Goal: Find specific page/section: Find specific page/section

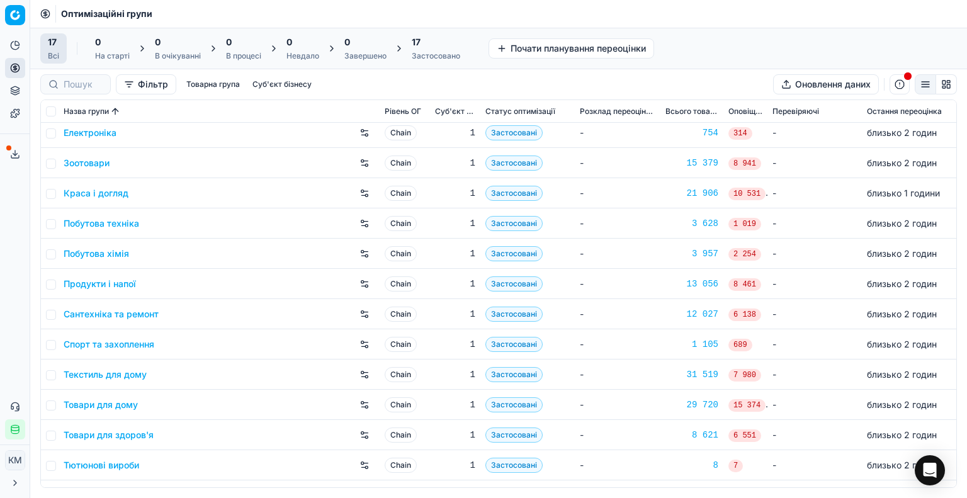
scroll to position [149, 0]
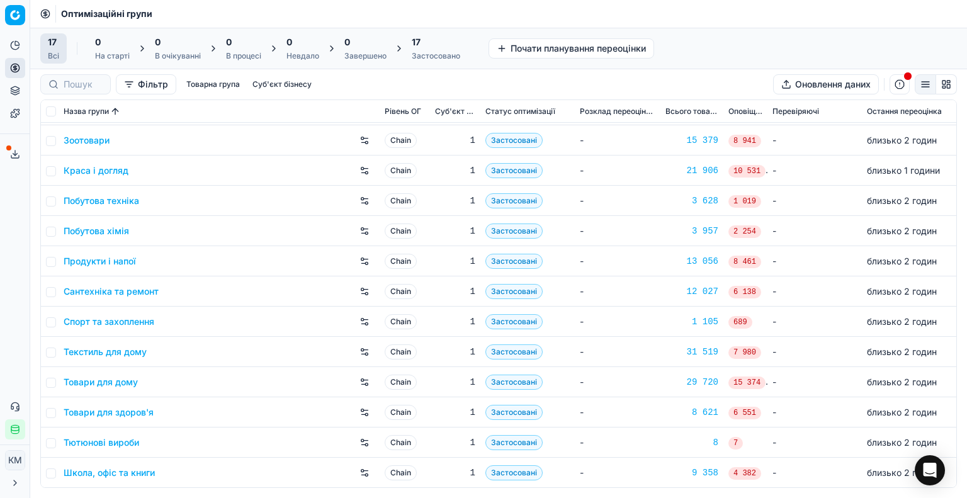
click at [118, 385] on link "Товари для дому" at bounding box center [101, 382] width 74 height 13
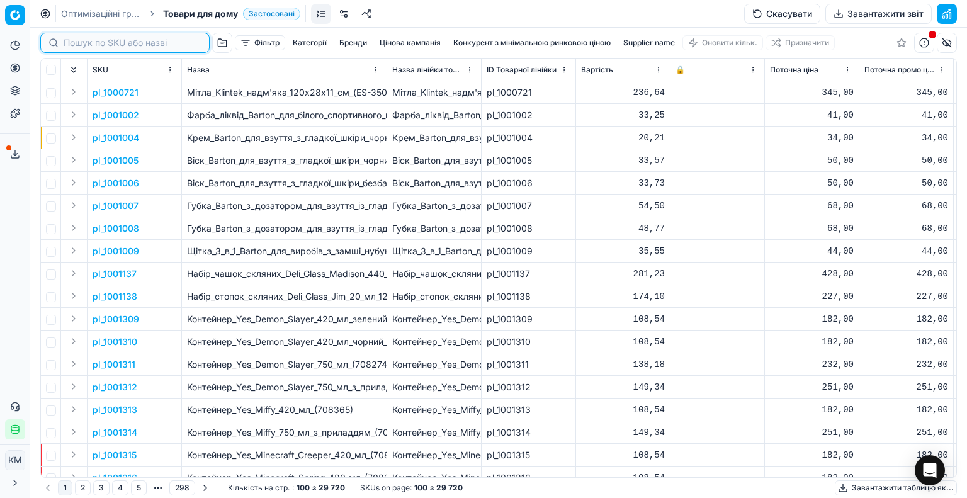
click at [84, 45] on input at bounding box center [133, 43] width 138 height 13
paste input "1230503"
type input "1230503"
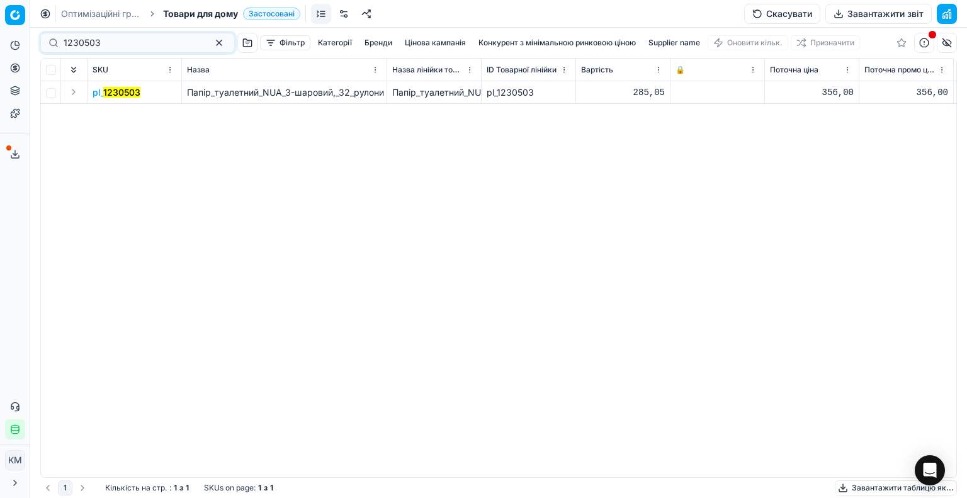
click at [119, 94] on mark "1230503" at bounding box center [121, 92] width 37 height 11
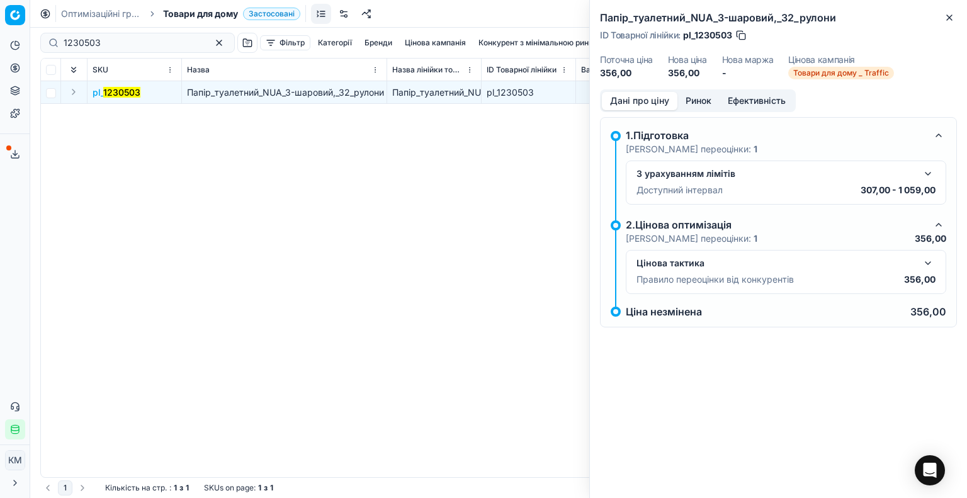
click at [931, 259] on button "button" at bounding box center [928, 263] width 15 height 15
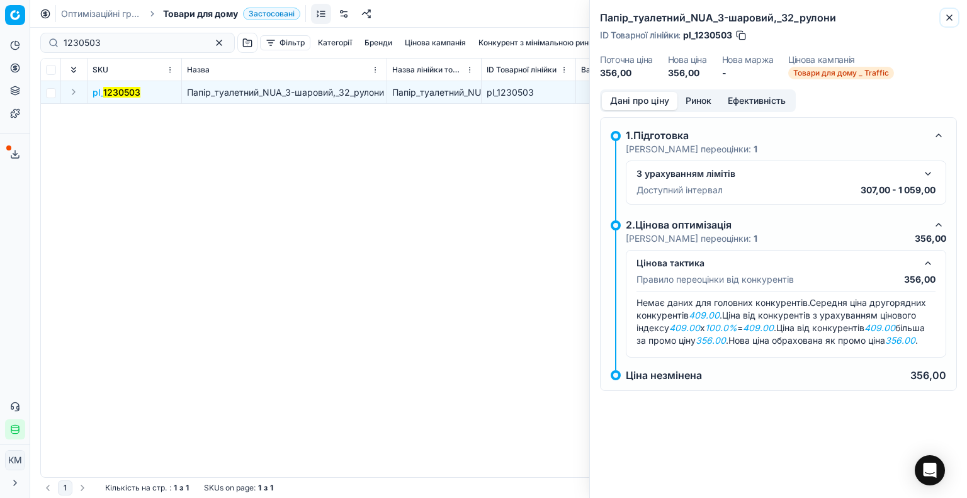
drag, startPoint x: 952, startPoint y: 19, endPoint x: 824, endPoint y: 71, distance: 138.5
click at [952, 19] on icon "button" at bounding box center [950, 18] width 10 height 10
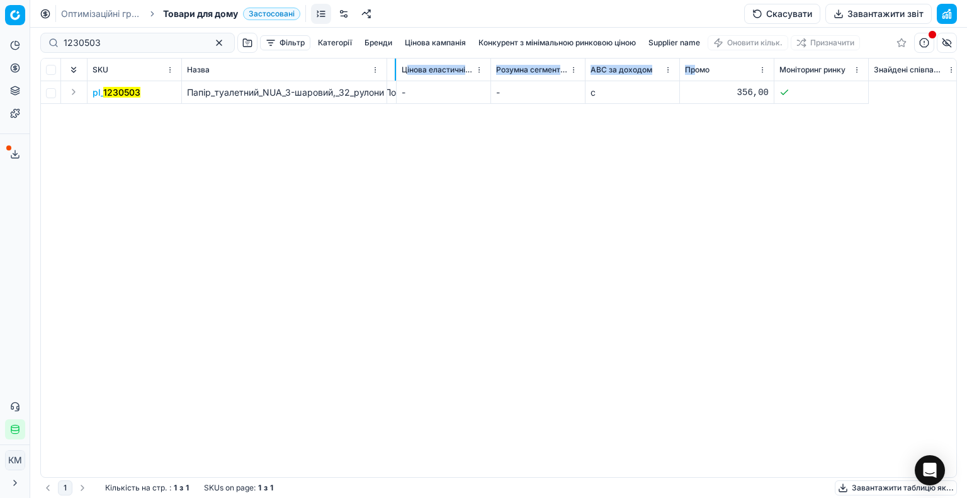
scroll to position [0, 3052]
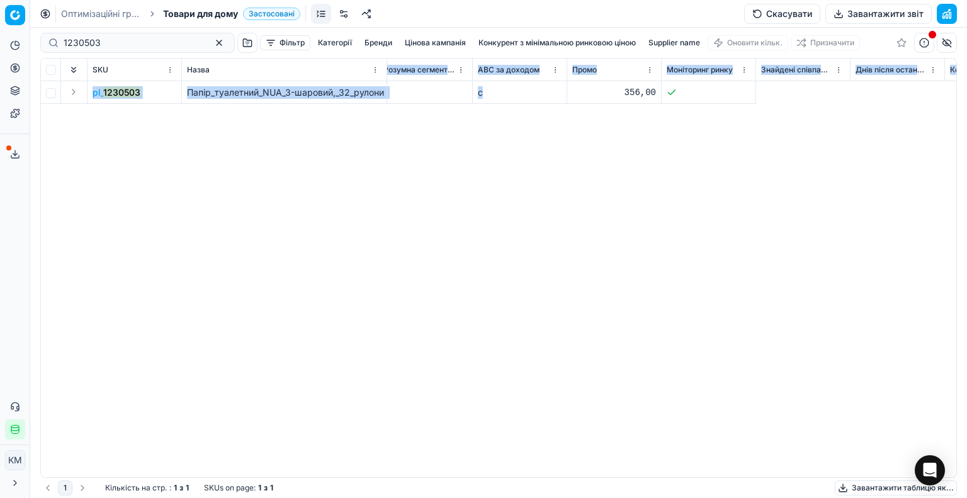
drag, startPoint x: 715, startPoint y: 67, endPoint x: 539, endPoint y: 98, distance: 179.1
click at [539, 98] on div "SKU Назва Назва лінійки товарів ID Товарної лінійки Вартість 🔒 Поточна ціна Пот…" at bounding box center [499, 268] width 916 height 419
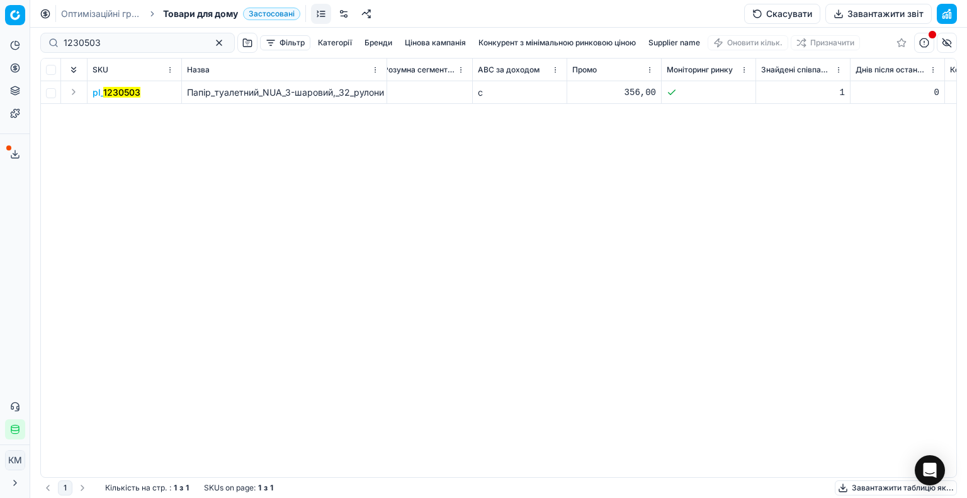
click at [582, 234] on div "SKU Назва Назва лінійки товарів ID Товарної лінійки Вартість 🔒 Поточна ціна Пот…" at bounding box center [499, 268] width 916 height 419
drag, startPoint x: 443, startPoint y: 467, endPoint x: 437, endPoint y: 470, distance: 7.3
click at [437, 470] on div "SKU Назва Назва лінійки товарів ID Товарної лінійки Вартість 🔒 Поточна ціна Пот…" at bounding box center [499, 268] width 916 height 419
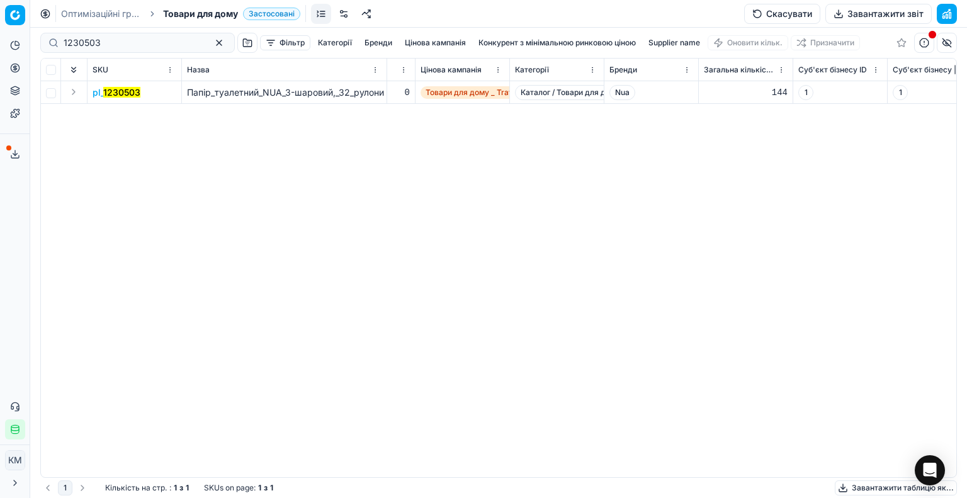
scroll to position [0, 1548]
